Goal: Task Accomplishment & Management: Manage account settings

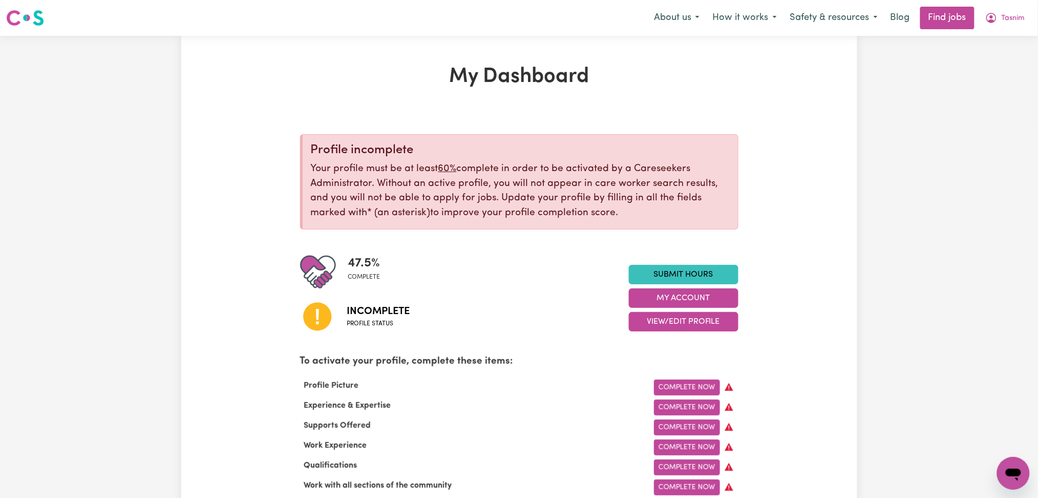
scroll to position [68, 0]
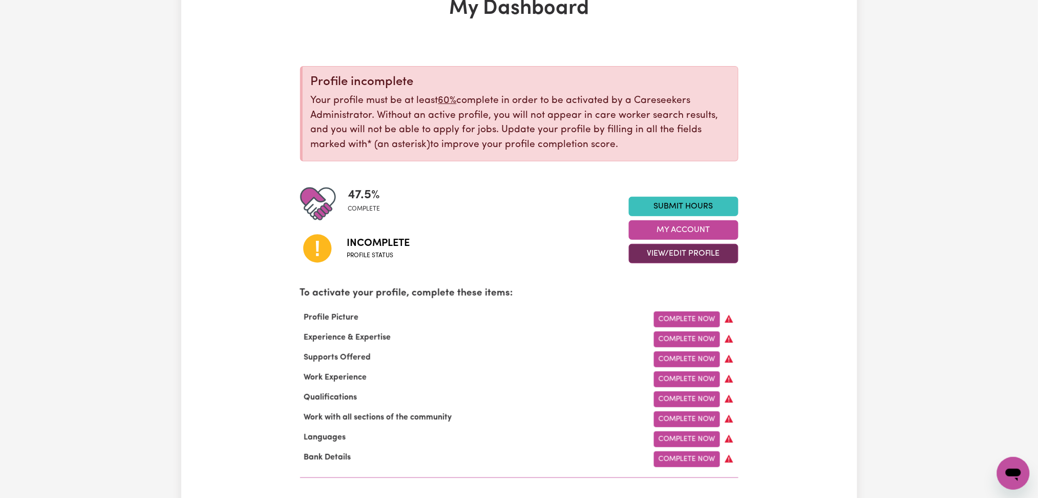
click at [640, 257] on button "View/Edit Profile" at bounding box center [684, 253] width 110 height 19
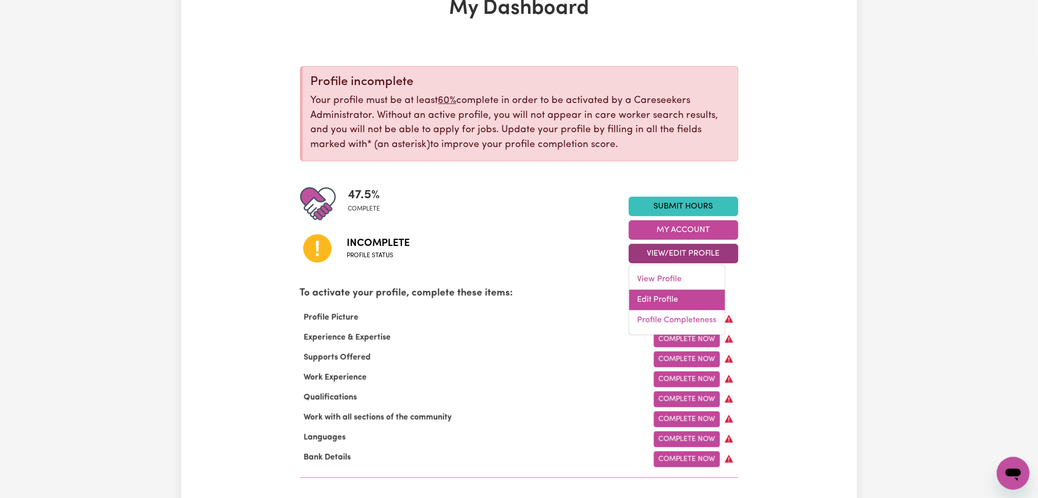
click at [651, 302] on link "Edit Profile" at bounding box center [677, 300] width 96 height 20
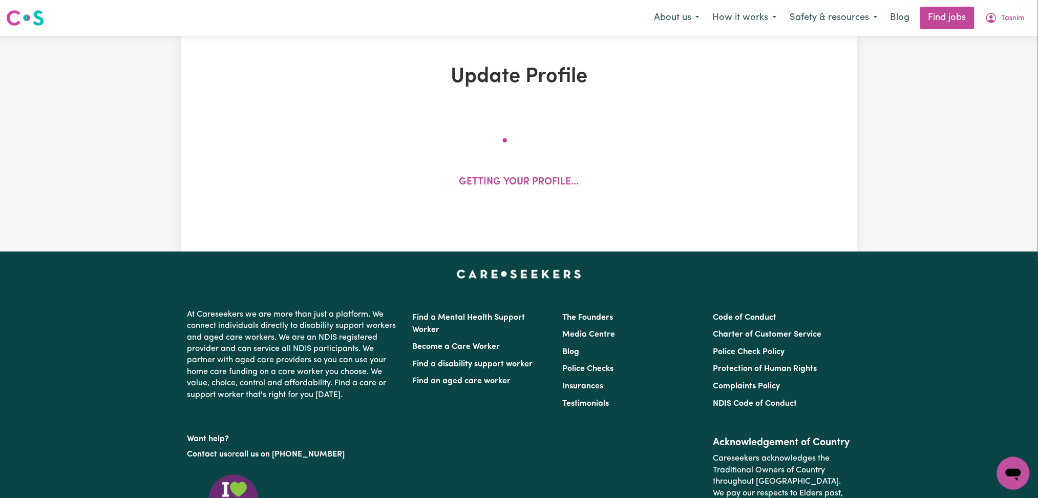
select select "[DEMOGRAPHIC_DATA]"
select select "Student Visa"
select select "Studying a healthcare related degree or qualification"
select select "37"
select select "40"
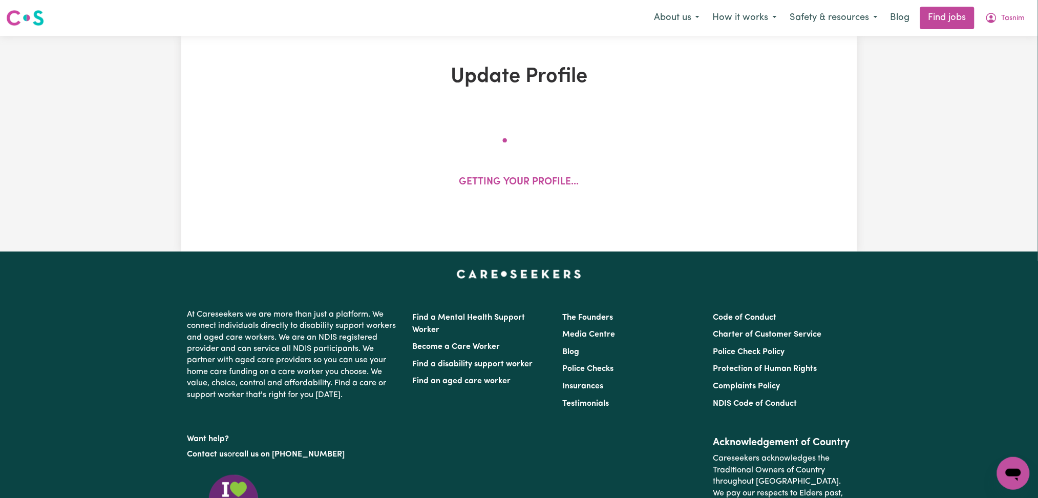
select select "50"
select select "60"
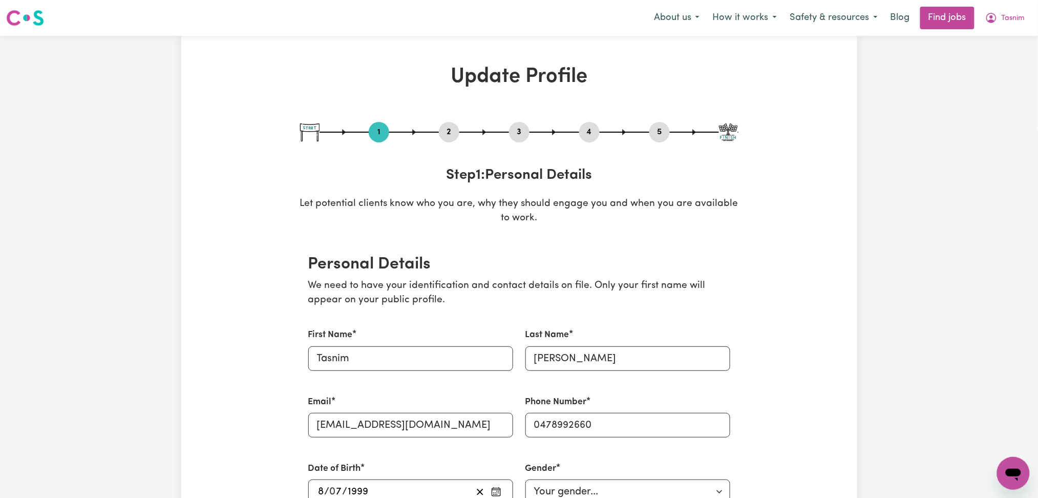
scroll to position [68, 0]
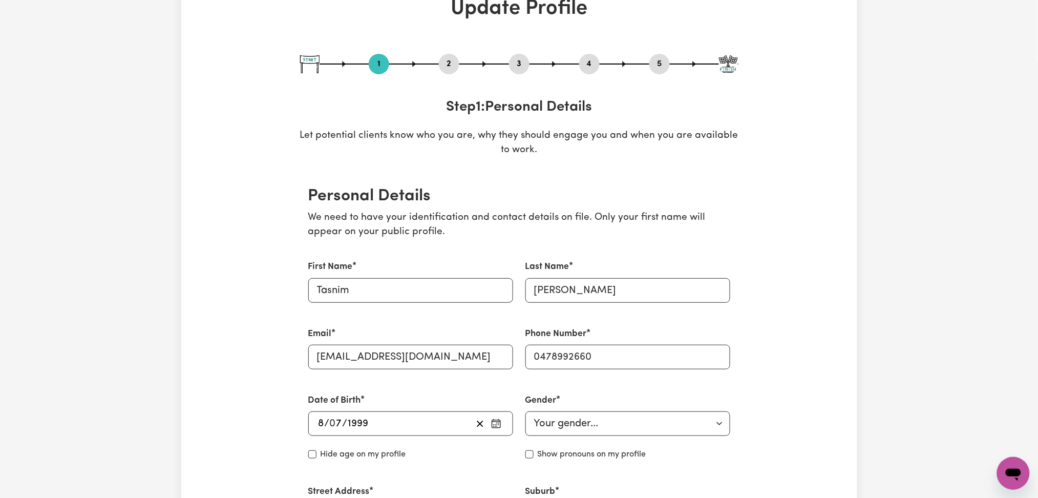
click at [454, 56] on div "2" at bounding box center [449, 64] width 20 height 20
click at [453, 57] on button "2" at bounding box center [449, 63] width 20 height 13
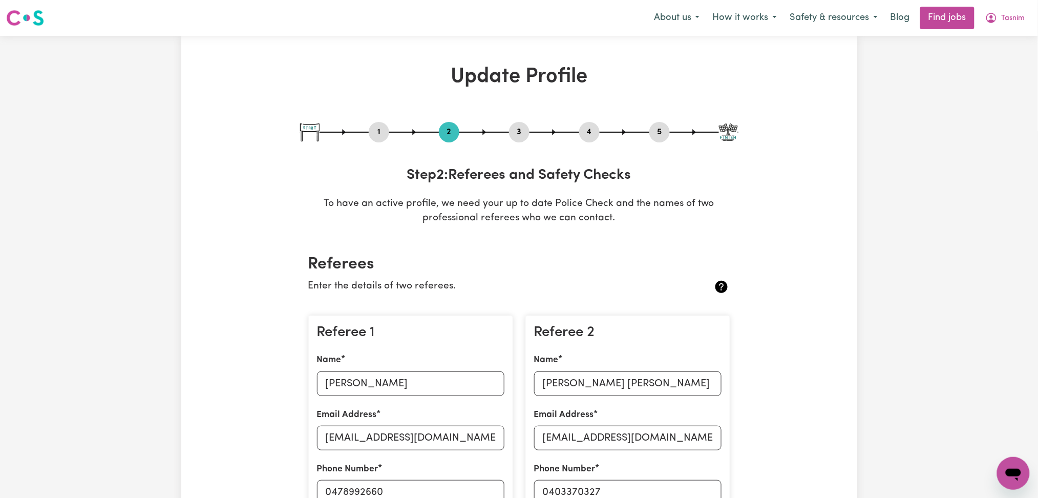
scroll to position [205, 0]
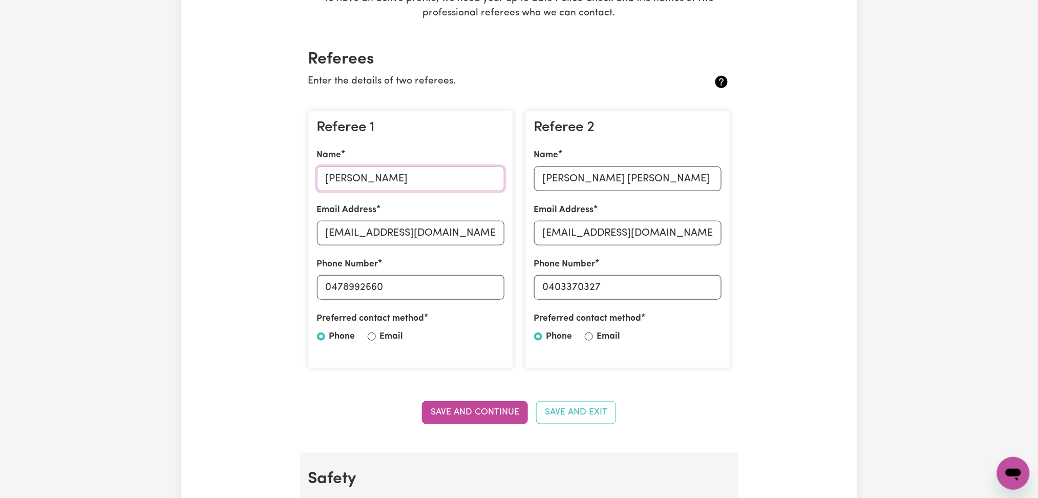
click at [387, 176] on input "[PERSON_NAME]" at bounding box center [410, 178] width 187 height 25
click at [408, 226] on input "[EMAIL_ADDRESS][DOMAIN_NAME]" at bounding box center [410, 233] width 187 height 25
drag, startPoint x: 408, startPoint y: 282, endPoint x: 271, endPoint y: 281, distance: 136.7
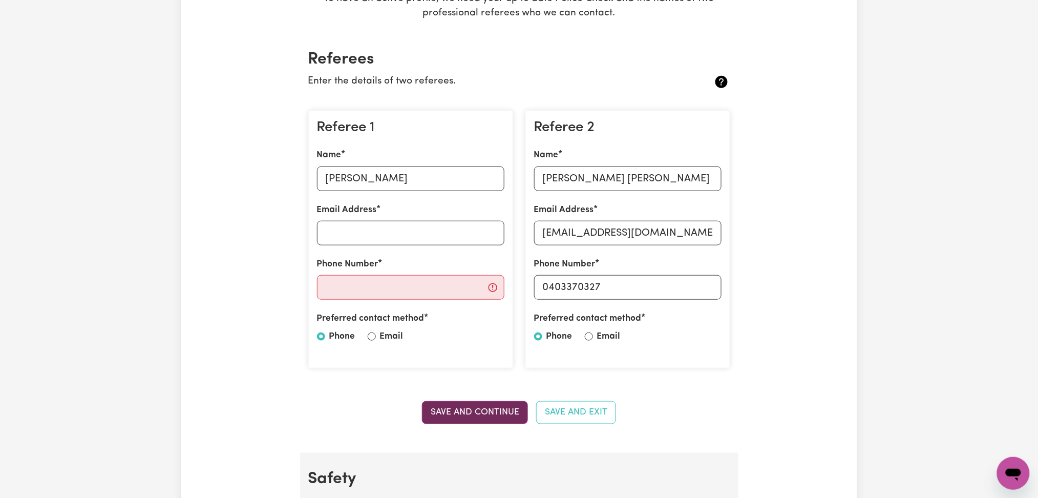
click at [478, 411] on button "Save and Continue" at bounding box center [475, 412] width 106 height 23
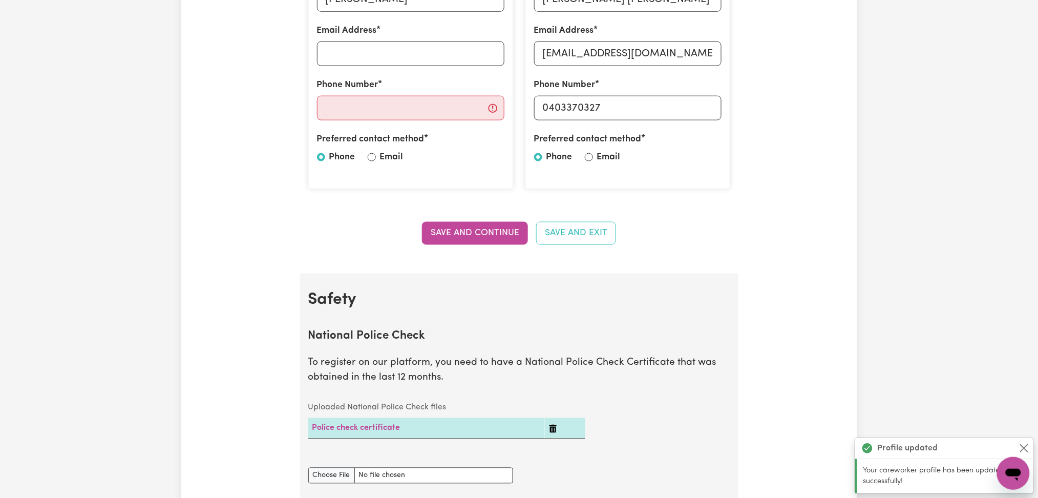
scroll to position [179, 0]
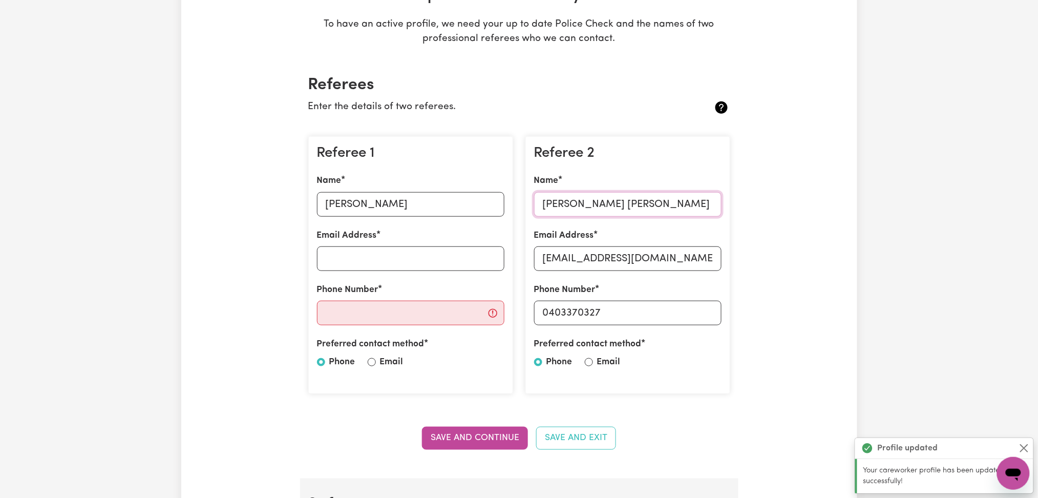
click at [603, 205] on input "[PERSON_NAME] [PERSON_NAME]" at bounding box center [627, 204] width 187 height 25
click at [609, 255] on input "[EMAIL_ADDRESS][DOMAIN_NAME]" at bounding box center [627, 258] width 187 height 25
drag, startPoint x: 549, startPoint y: 308, endPoint x: 658, endPoint y: 308, distance: 109.1
click at [658, 308] on input "0403370327" at bounding box center [627, 313] width 187 height 25
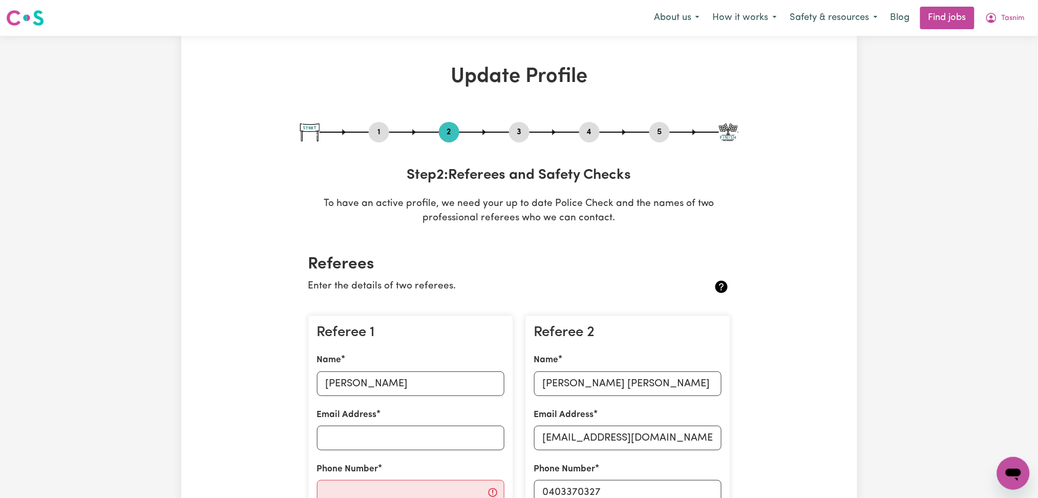
click at [517, 122] on div "3" at bounding box center [519, 132] width 20 height 20
click at [522, 127] on button "3" at bounding box center [519, 131] width 20 height 13
select select "Certificate III (Individual Support)"
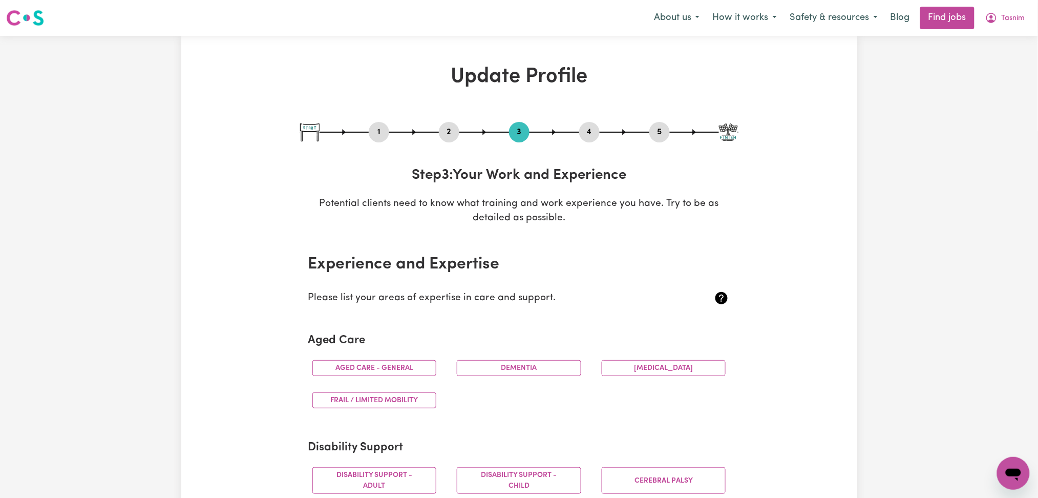
click at [596, 132] on button "4" at bounding box center [589, 131] width 20 height 13
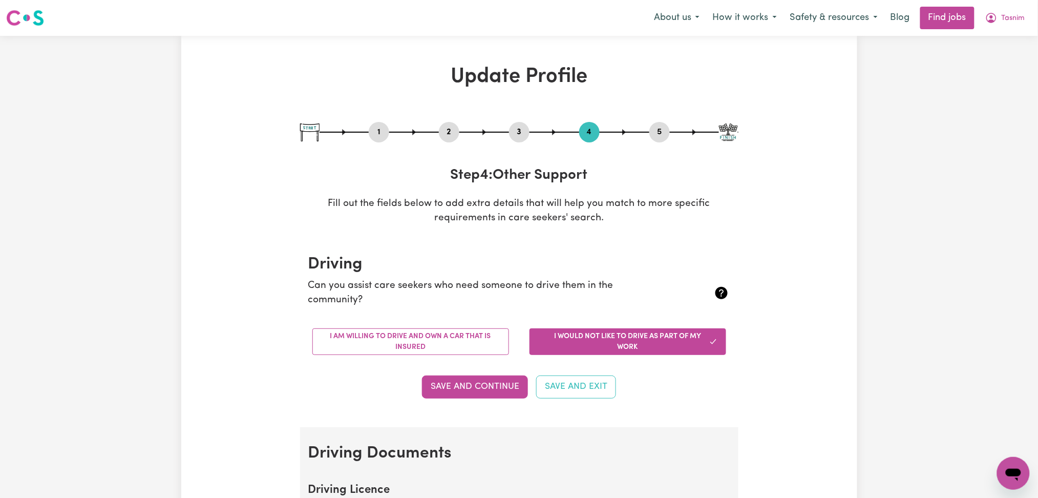
click at [661, 129] on button "5" at bounding box center [659, 131] width 20 height 13
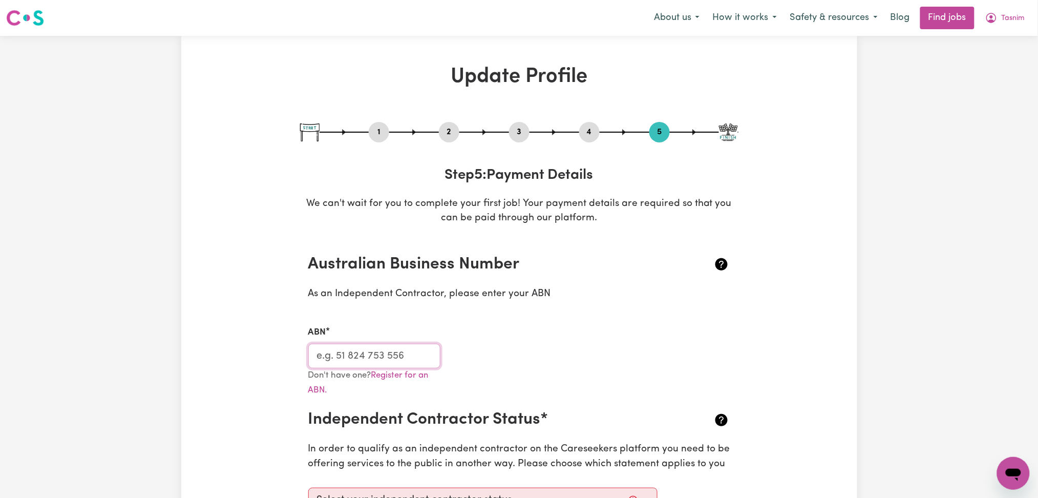
click at [397, 348] on input "ABN" at bounding box center [374, 356] width 133 height 25
click at [521, 132] on button "3" at bounding box center [519, 131] width 20 height 13
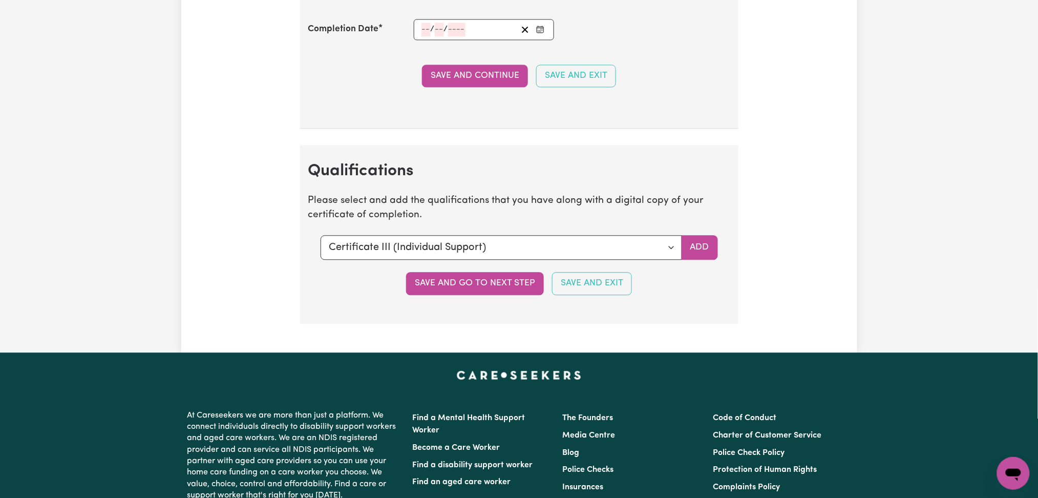
scroll to position [2116, 0]
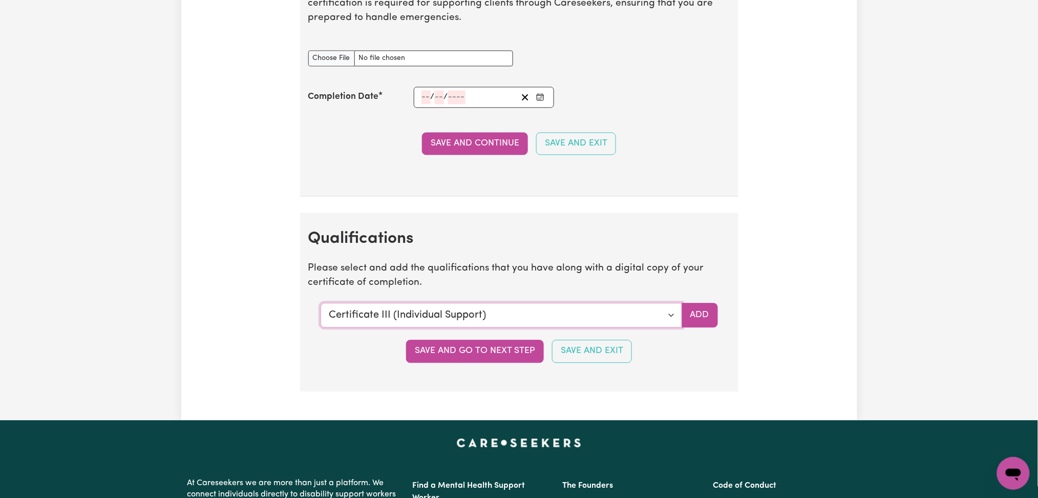
click at [384, 312] on select "Select a qualification to add... Certificate III (Individual Support) Certifica…" at bounding box center [502, 315] width 362 height 25
select select "Manual Handling"
click at [321, 305] on select "Select a qualification to add... Certificate III (Individual Support) Certifica…" at bounding box center [502, 315] width 362 height 25
click at [707, 317] on button "Add" at bounding box center [700, 315] width 36 height 25
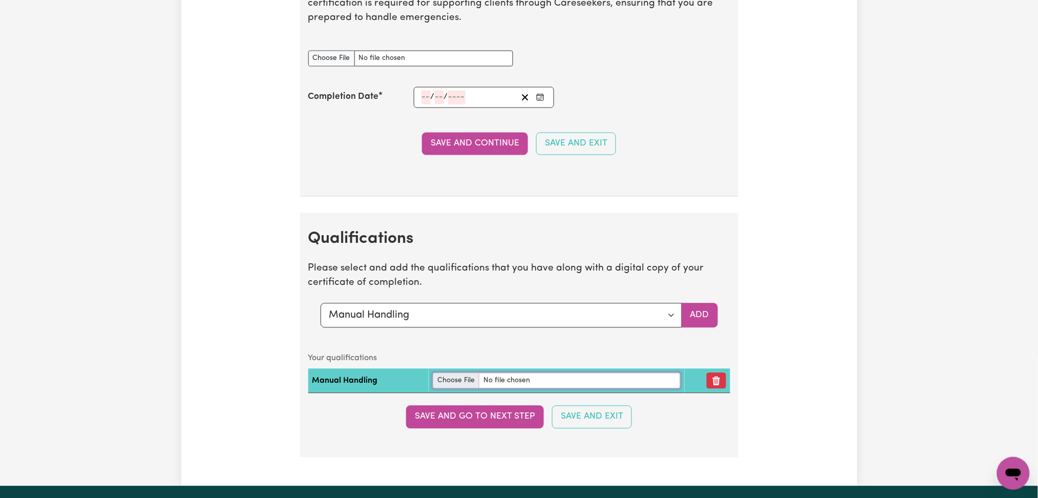
click at [440, 379] on input "file" at bounding box center [557, 381] width 248 height 16
type input "C:\fakepath\[PERSON_NAME] Manual Handling.pdf"
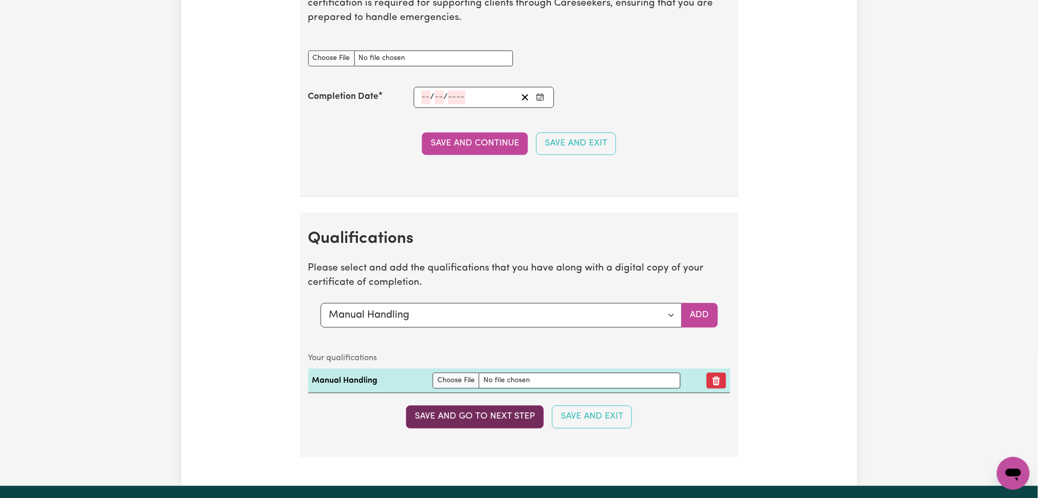
click at [438, 413] on button "Save and go to next step" at bounding box center [475, 417] width 138 height 23
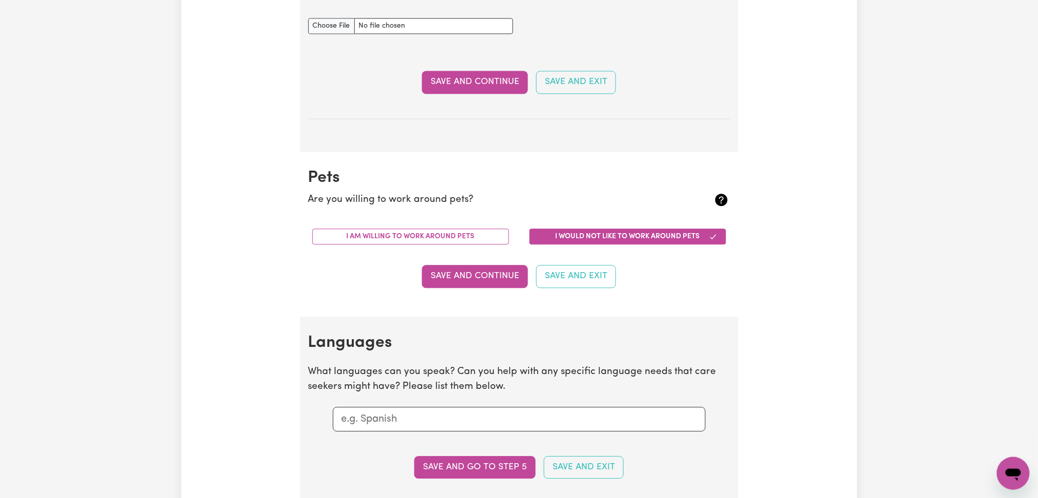
scroll to position [0, 0]
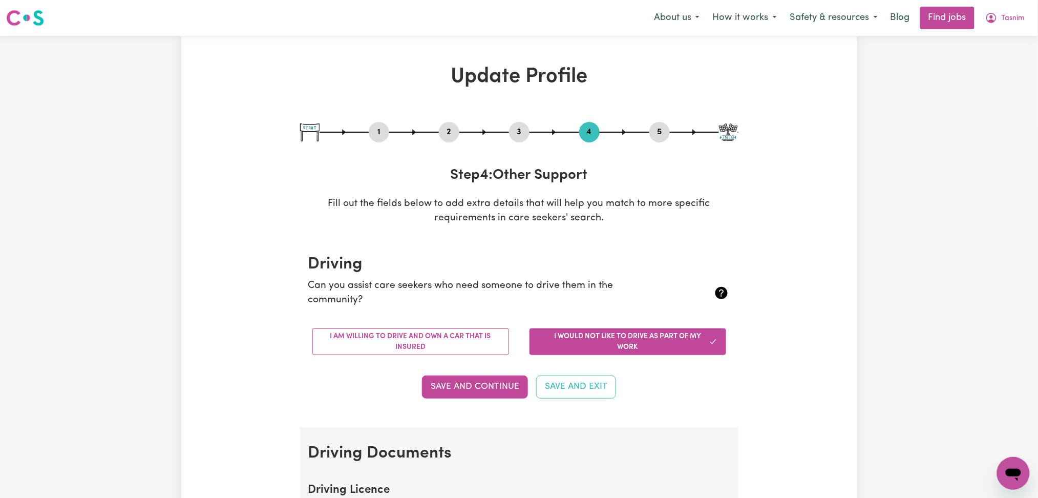
click at [520, 128] on button "3" at bounding box center [519, 131] width 20 height 13
select select "Certificate III (Individual Support)"
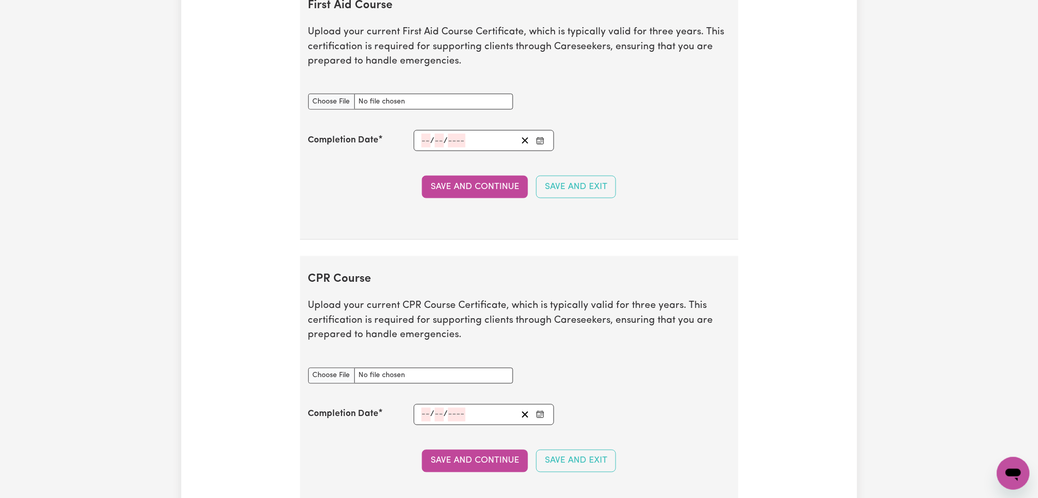
scroll to position [1708, 0]
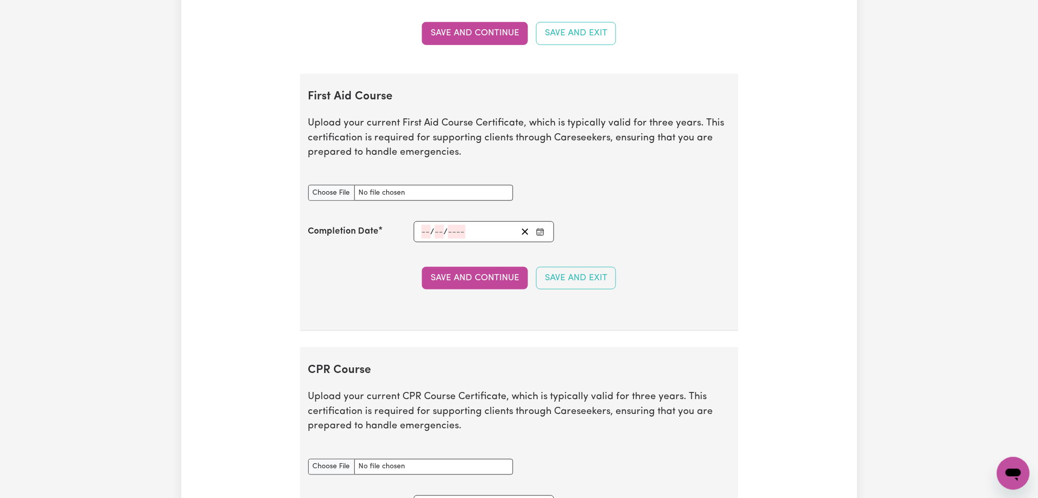
click at [540, 232] on icon "Enter the Completion Date of your First Aid Course" at bounding box center [540, 232] width 8 height 8
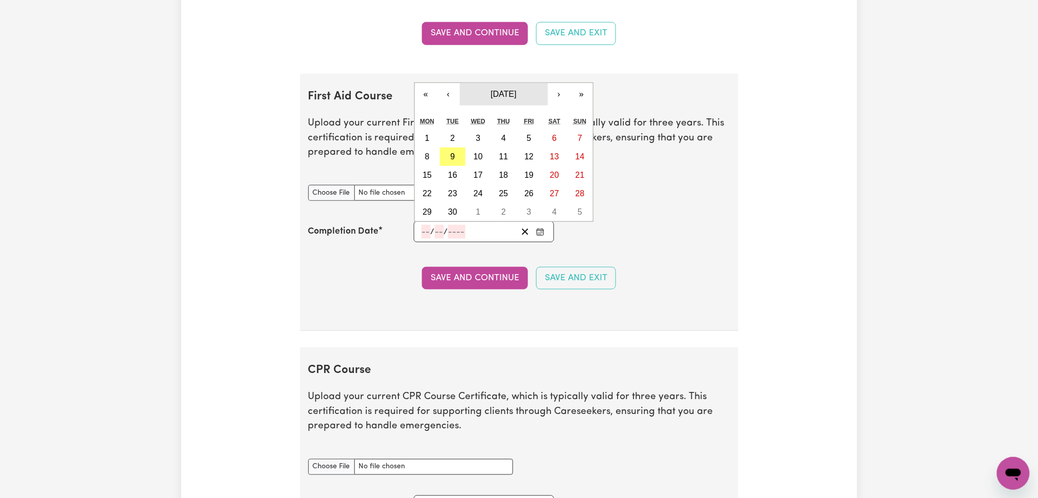
click at [499, 94] on span "[DATE]" at bounding box center [504, 94] width 26 height 9
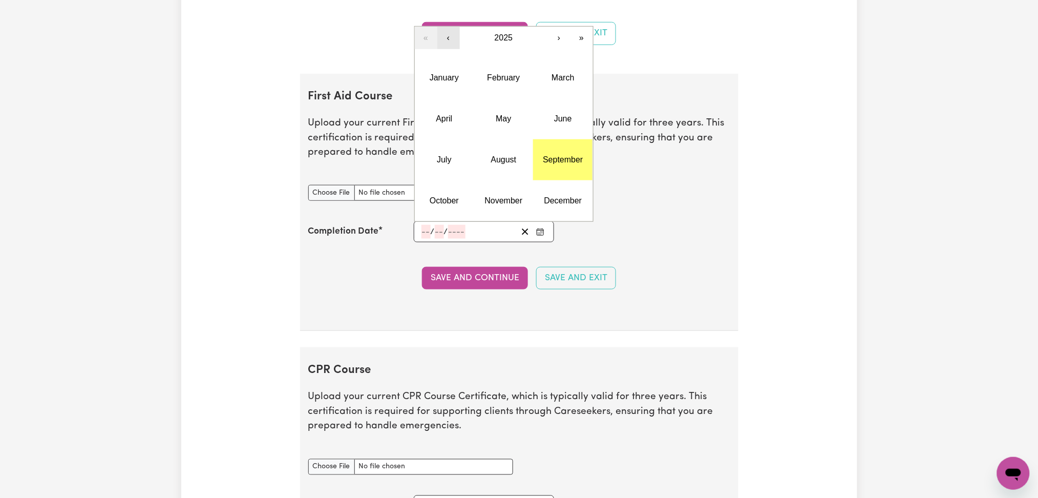
click at [448, 43] on button "‹" at bounding box center [448, 38] width 23 height 23
click at [567, 131] on button "June" at bounding box center [562, 118] width 59 height 41
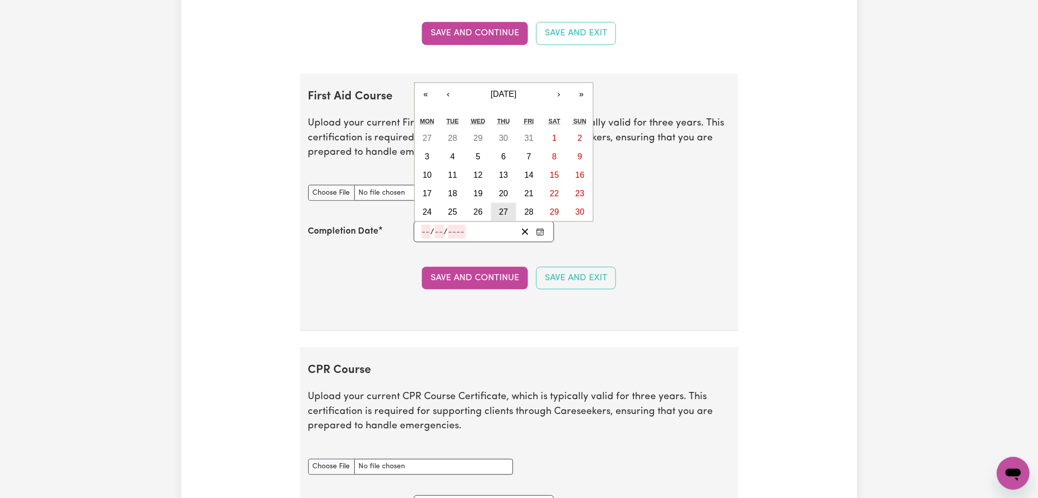
click at [500, 215] on abbr "27" at bounding box center [503, 211] width 9 height 9
type input "[DATE]"
type input "27"
type input "6"
type input "2024"
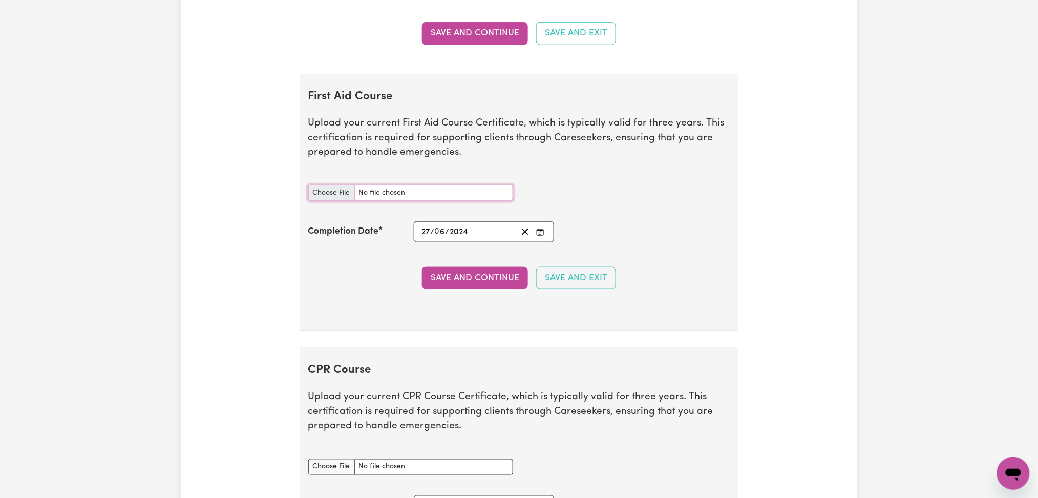
click at [336, 196] on input "First Aid Course document" at bounding box center [410, 193] width 205 height 16
type input "C:\fakepath\[PERSON_NAME] CPR and First Aid Certificate 27062024.pdf"
click at [452, 272] on button "Save and Continue" at bounding box center [475, 278] width 106 height 23
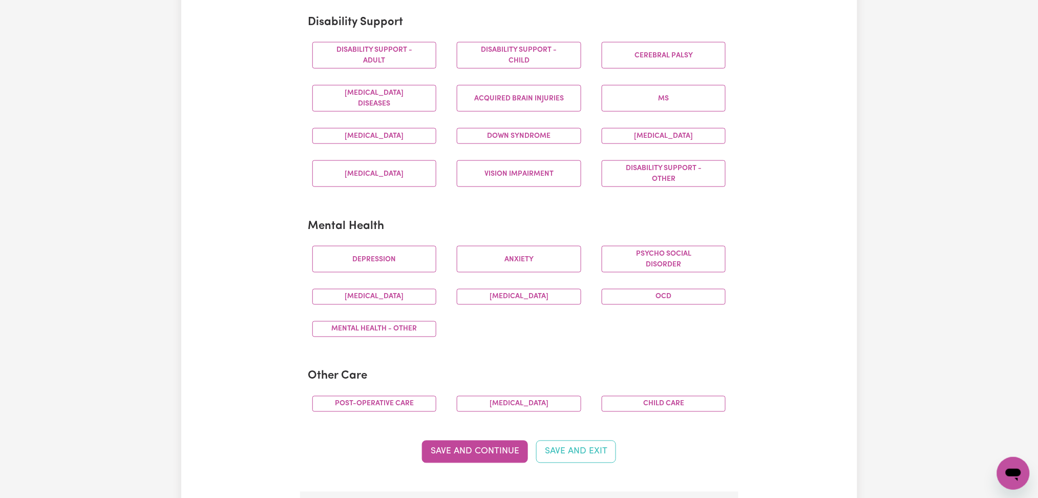
scroll to position [0, 0]
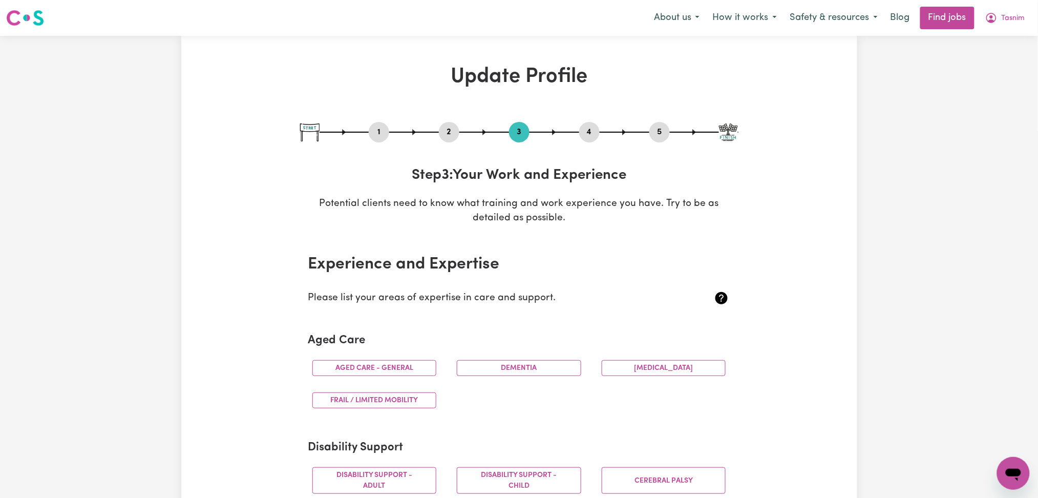
click at [660, 137] on button "5" at bounding box center [659, 131] width 20 height 13
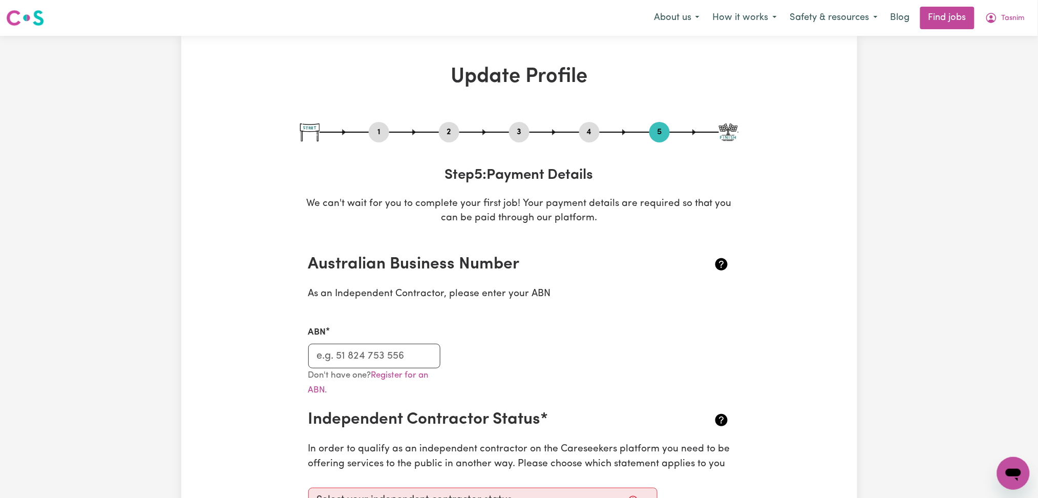
click at [444, 139] on div "2" at bounding box center [449, 132] width 20 height 20
click at [445, 133] on button "2" at bounding box center [449, 131] width 20 height 13
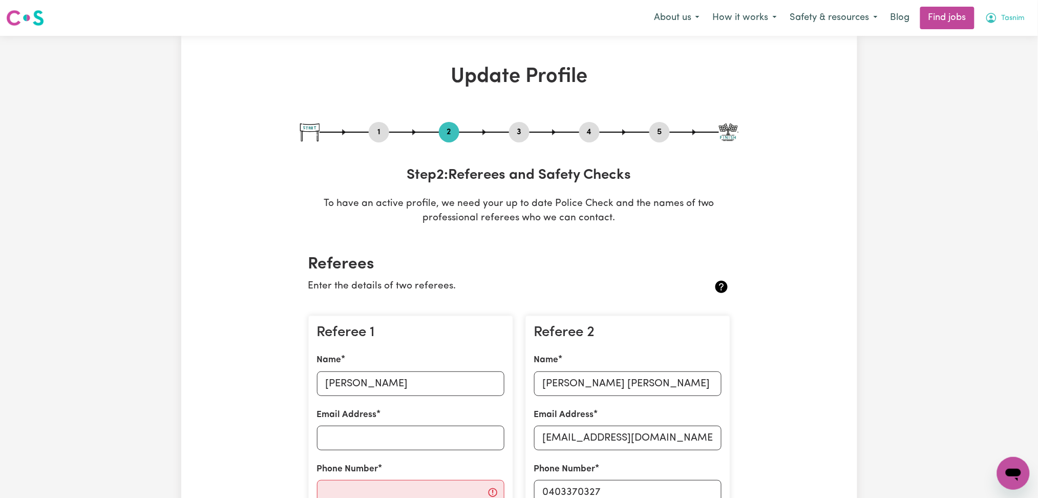
click at [991, 24] on icon "My Account" at bounding box center [991, 18] width 12 height 12
click at [979, 76] on link "Logout" at bounding box center [990, 78] width 81 height 19
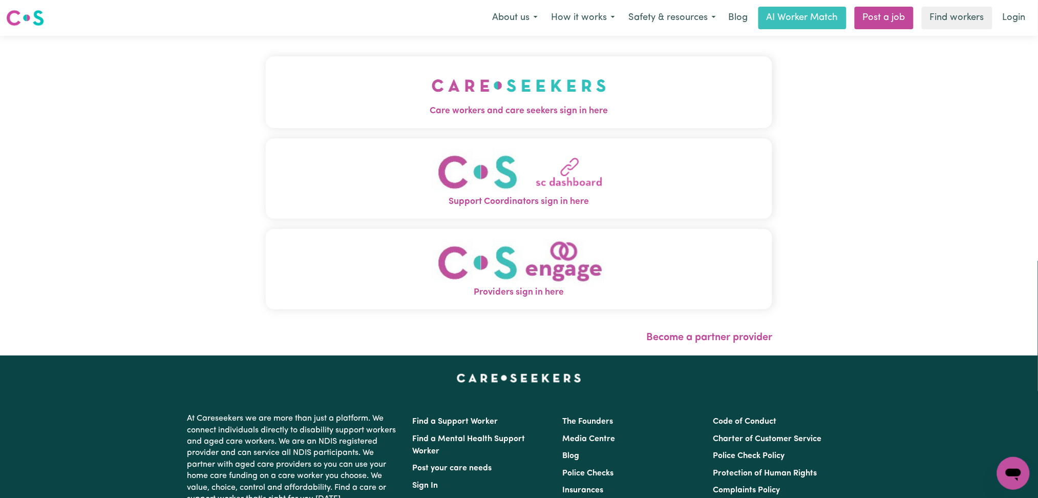
click at [272, 113] on span "Care workers and care seekers sign in here" at bounding box center [519, 110] width 507 height 13
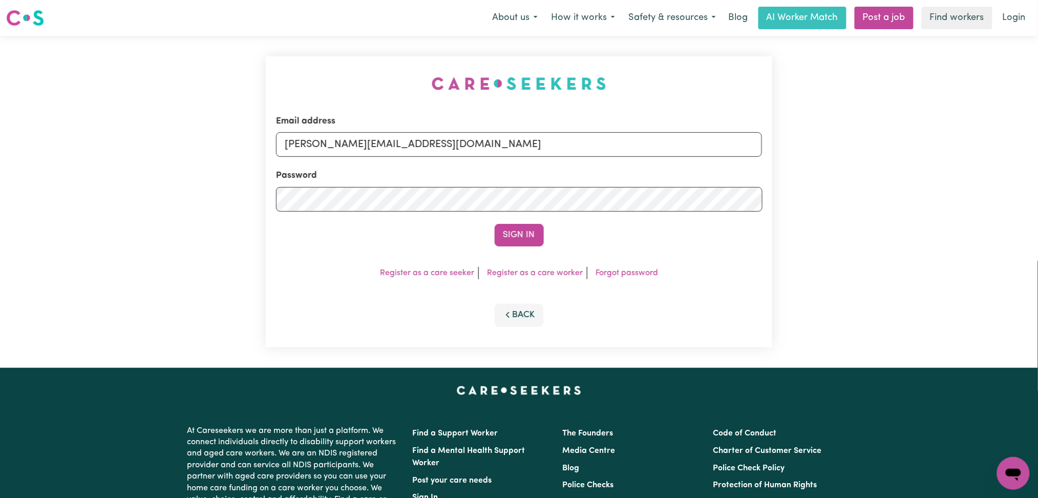
click at [302, 130] on div "Email address [PERSON_NAME][EMAIL_ADDRESS][DOMAIN_NAME]" at bounding box center [519, 136] width 486 height 42
drag, startPoint x: 353, startPoint y: 142, endPoint x: 355, endPoint y: 156, distance: 14.6
click at [353, 142] on input "[PERSON_NAME][EMAIL_ADDRESS][DOMAIN_NAME]" at bounding box center [519, 144] width 486 height 25
drag, startPoint x: 337, startPoint y: 142, endPoint x: 589, endPoint y: 156, distance: 252.3
click at [588, 155] on input "Superuser~[EMAIL_ADDRESS][DOMAIN_NAME]" at bounding box center [519, 144] width 486 height 25
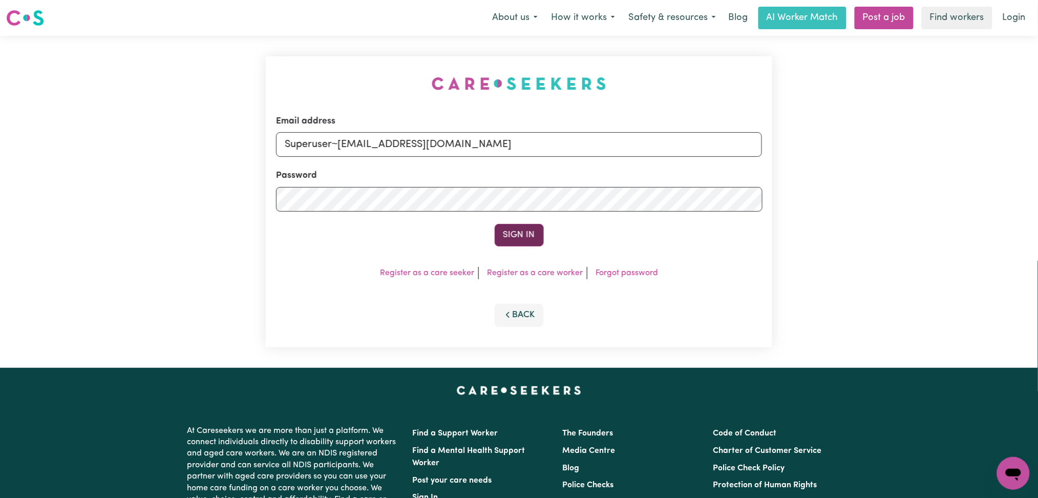
type input "Superuser~[EMAIL_ADDRESS][DOMAIN_NAME]"
click at [514, 229] on button "Sign In" at bounding box center [519, 235] width 49 height 23
